Goal: Task Accomplishment & Management: Manage account settings

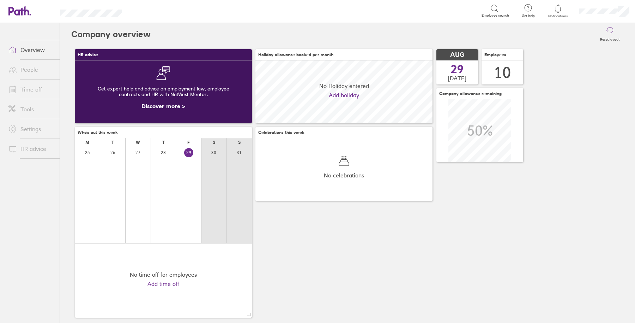
scroll to position [63, 177]
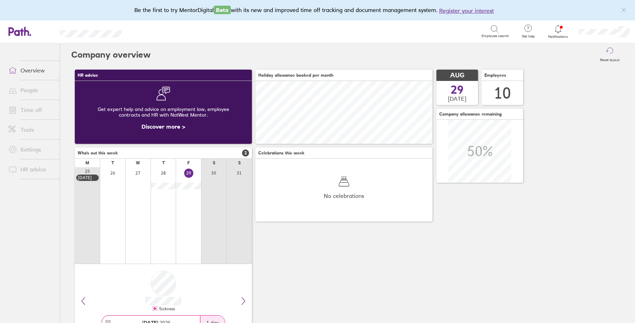
click at [19, 109] on span at bounding box center [12, 110] width 18 height 8
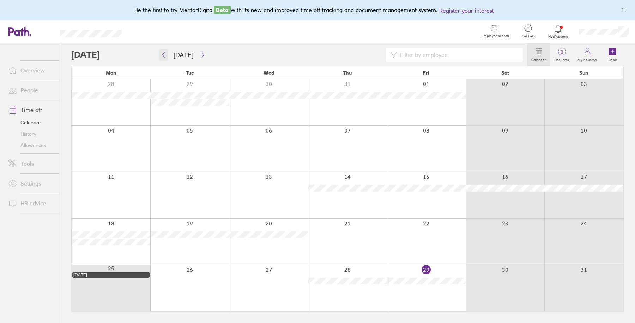
click at [164, 57] on icon "button" at bounding box center [163, 55] width 5 height 6
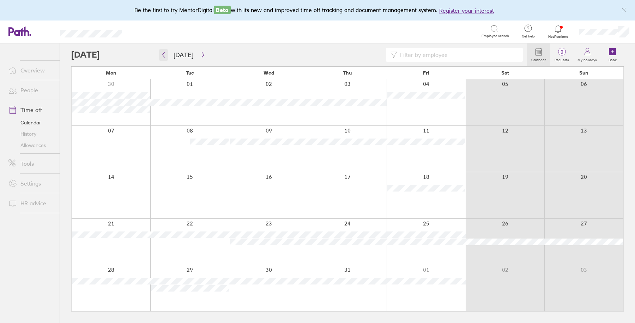
click at [164, 57] on icon "button" at bounding box center [163, 55] width 5 height 6
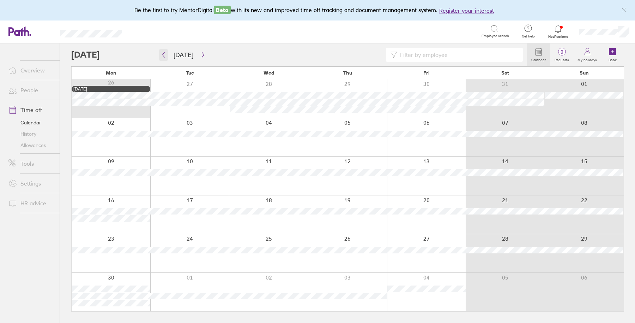
click at [164, 57] on icon "button" at bounding box center [163, 55] width 5 height 6
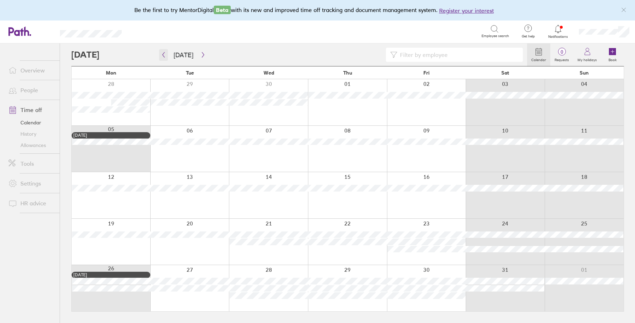
click at [164, 57] on icon "button" at bounding box center [163, 55] width 5 height 6
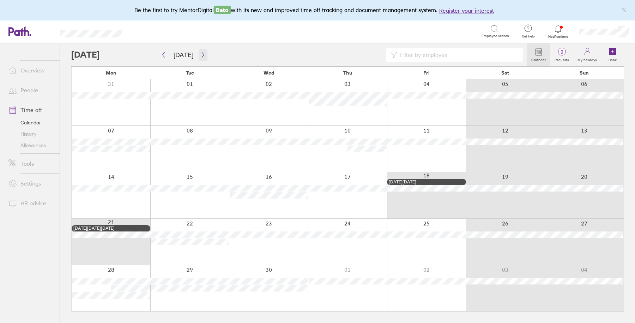
click at [202, 53] on icon "button" at bounding box center [202, 55] width 5 height 6
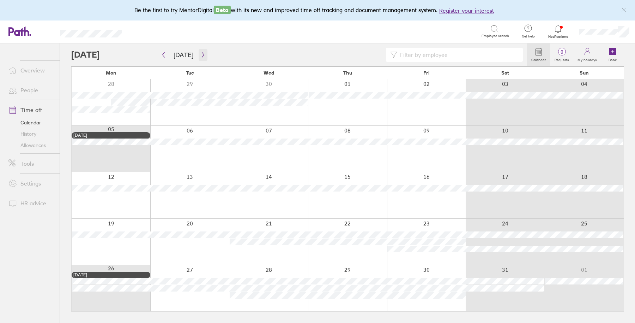
click at [202, 53] on icon "button" at bounding box center [202, 55] width 5 height 6
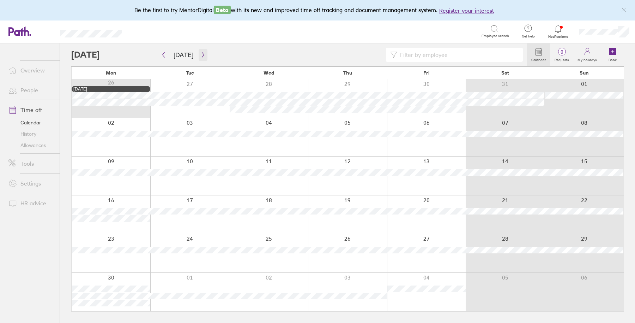
click at [203, 52] on icon "button" at bounding box center [202, 55] width 5 height 6
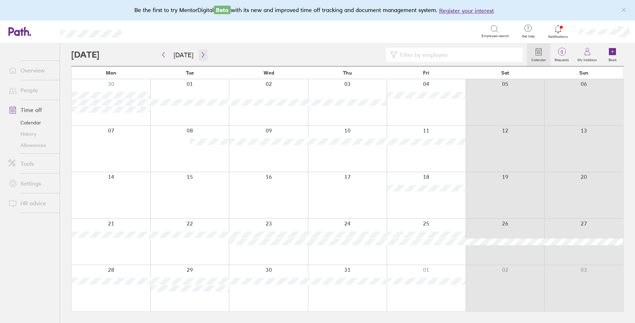
click at [203, 52] on icon "button" at bounding box center [202, 55] width 5 height 6
